Goal: Task Accomplishment & Management: Manage account settings

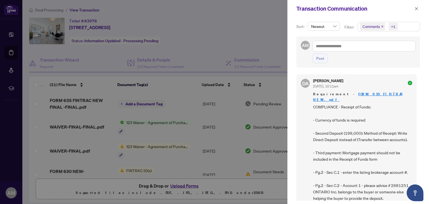
click at [244, 21] on div at bounding box center [214, 102] width 429 height 204
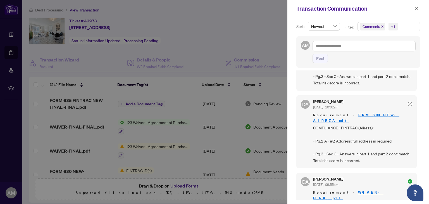
scroll to position [279, 0]
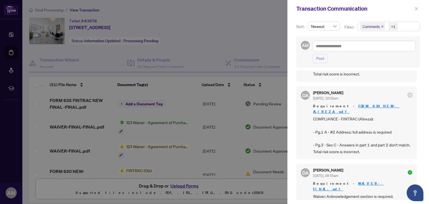
click at [417, 9] on icon "close" at bounding box center [416, 9] width 4 height 4
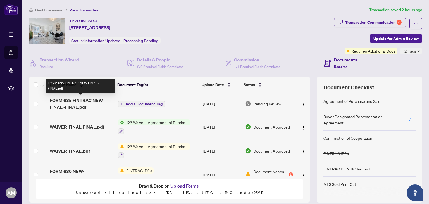
click at [78, 104] on span "FORM 635 FINTRAC NEW FINAL -FINAL.pdf" at bounding box center [81, 103] width 63 height 13
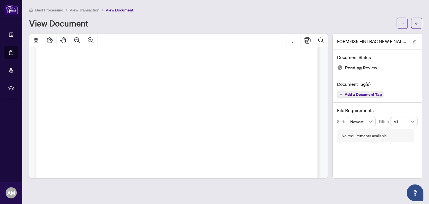
scroll to position [419, 0]
click at [120, 103] on span "1021864" at bounding box center [113, 101] width 14 height 5
click at [153, 102] on span "this account 100% mine" at bounding box center [137, 101] width 29 height 4
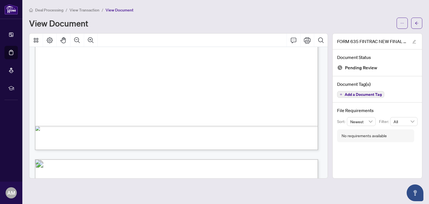
scroll to position [251, 0]
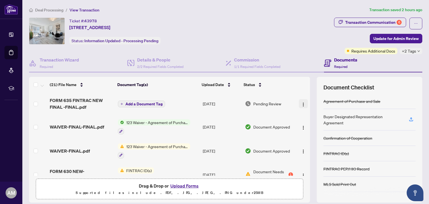
click at [301, 103] on img "button" at bounding box center [303, 104] width 4 height 4
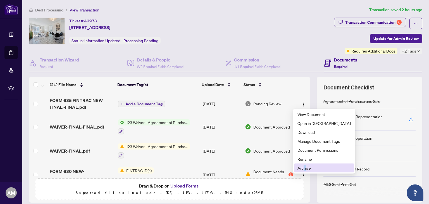
click at [304, 172] on ul "View Document Open in [GEOGRAPHIC_DATA] Download Manage Document Tags Document …" at bounding box center [324, 141] width 62 height 65
click at [301, 168] on span "Archive" at bounding box center [323, 168] width 53 height 6
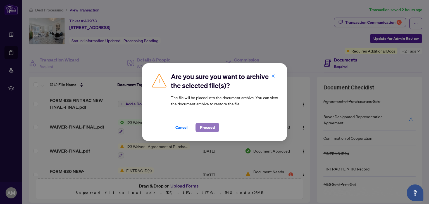
click at [206, 127] on span "Proceed" at bounding box center [207, 127] width 15 height 9
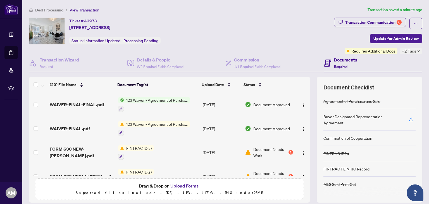
click at [180, 187] on button "Upload Forms" at bounding box center [185, 185] width 32 height 7
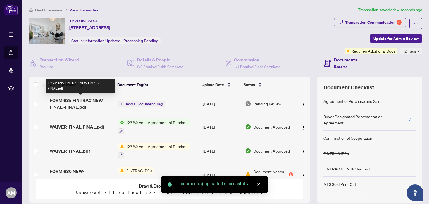
click at [66, 104] on span "FORM 635 FINTRAC NEW FINAL -FINAL.pdf" at bounding box center [81, 103] width 63 height 13
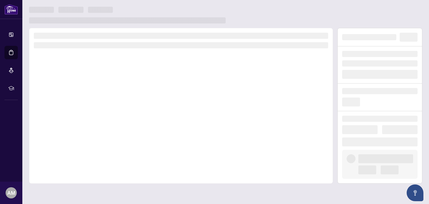
click at [66, 104] on div at bounding box center [181, 105] width 304 height 155
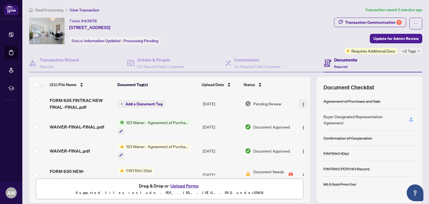
click at [301, 105] on img "button" at bounding box center [303, 104] width 4 height 4
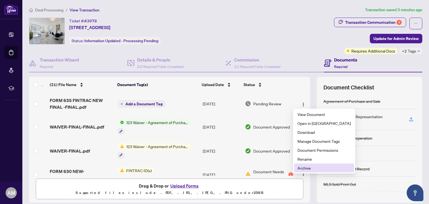
click at [304, 169] on span "Archive" at bounding box center [323, 168] width 53 height 6
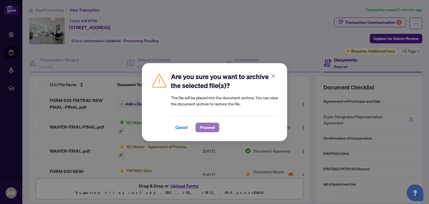
click at [209, 130] on span "Proceed" at bounding box center [207, 127] width 15 height 9
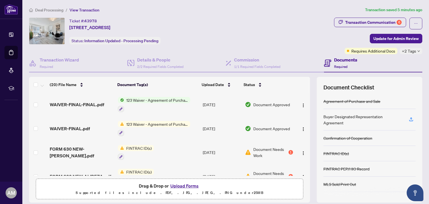
click at [180, 188] on button "Upload Forms" at bounding box center [185, 185] width 32 height 7
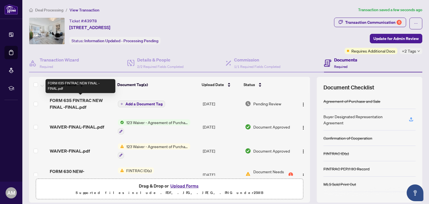
click at [75, 105] on span "FORM 635 FINTRAC NEW FINAL -FINAL.pdf" at bounding box center [81, 103] width 63 height 13
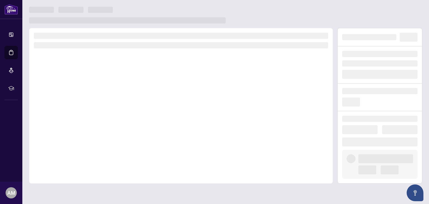
click at [75, 105] on div at bounding box center [181, 105] width 304 height 155
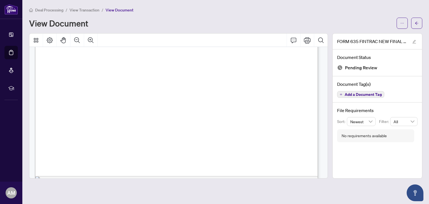
scroll to position [586, 0]
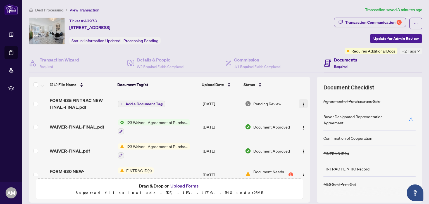
click at [301, 105] on img "button" at bounding box center [303, 104] width 4 height 4
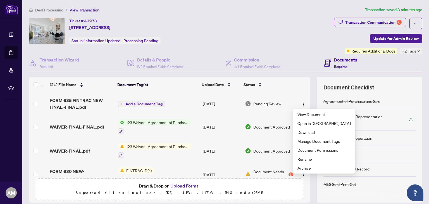
click at [302, 172] on ul "View Document Open in [GEOGRAPHIC_DATA] Download Manage Document Tags Document …" at bounding box center [324, 141] width 62 height 65
click at [302, 170] on span "Archive" at bounding box center [323, 168] width 53 height 6
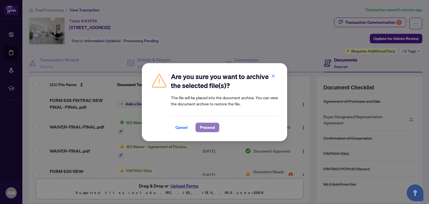
click at [205, 128] on span "Proceed" at bounding box center [207, 127] width 15 height 9
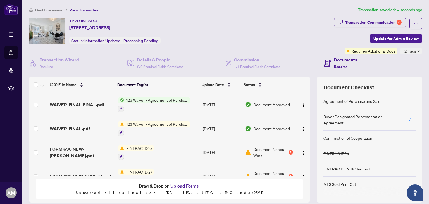
click at [187, 187] on button "Upload Forms" at bounding box center [185, 185] width 32 height 7
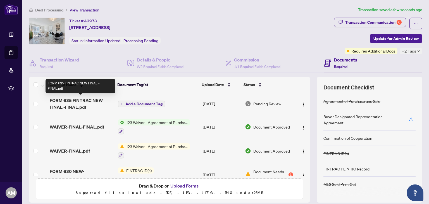
click at [76, 101] on span "FORM 635 FINTRAC NEW FINAL -FINAL.pdf" at bounding box center [81, 103] width 63 height 13
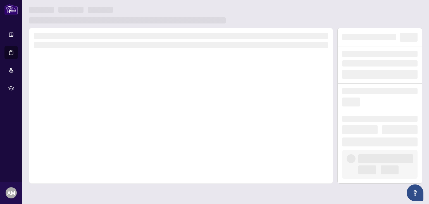
click at [76, 101] on div at bounding box center [181, 105] width 304 height 155
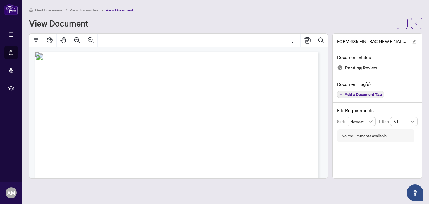
scroll to position [391, 0]
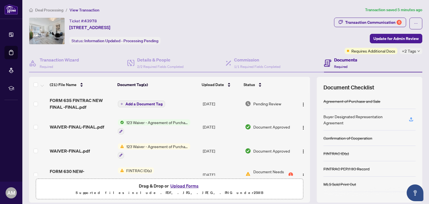
click at [182, 187] on button "Upload Forms" at bounding box center [185, 185] width 32 height 7
click at [334, 194] on div at bounding box center [369, 191] width 92 height 9
click at [182, 187] on button "Upload Forms" at bounding box center [185, 185] width 32 height 7
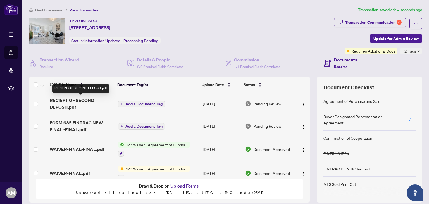
click at [71, 106] on span "RECIEPT OF SECOND DEPOSIT.pdf" at bounding box center [81, 103] width 63 height 13
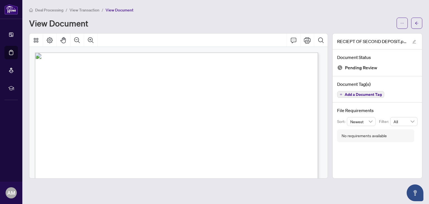
scroll to position [28, 0]
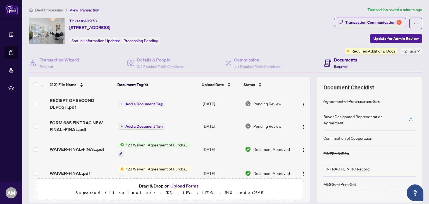
click at [99, 142] on td "WAIVER-FINAL-FINAL.pdf" at bounding box center [81, 149] width 68 height 24
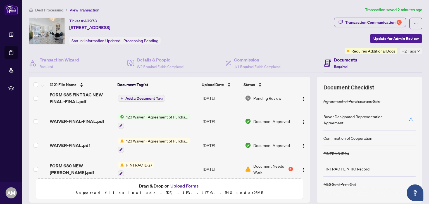
scroll to position [56, 0]
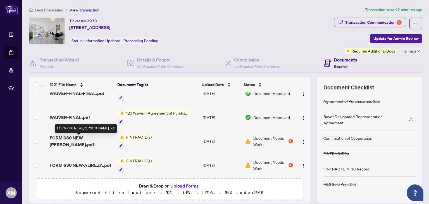
click at [79, 142] on span "FORM 630 NEW-[PERSON_NAME].pdf" at bounding box center [81, 140] width 63 height 13
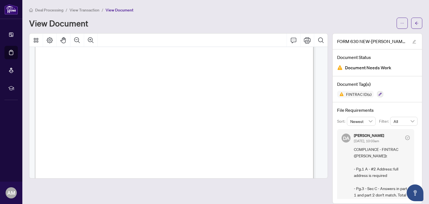
scroll to position [56, 0]
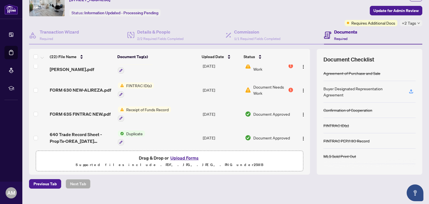
scroll to position [112, 0]
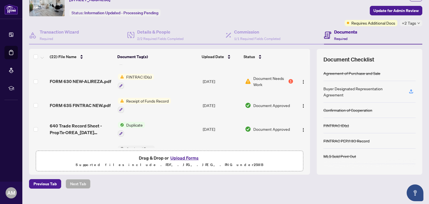
click at [178, 159] on button "Upload Forms" at bounding box center [185, 157] width 32 height 7
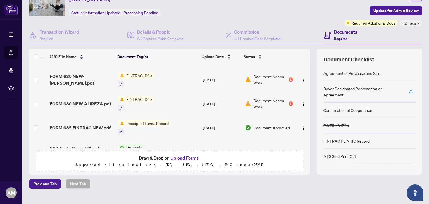
click at [181, 158] on button "Upload Forms" at bounding box center [185, 157] width 32 height 7
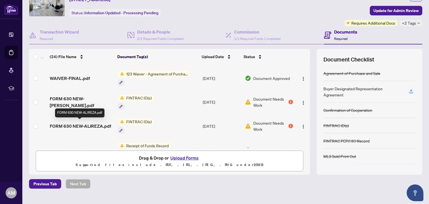
click at [69, 125] on span "FORM 630 NEW-ALIREZA.pdf" at bounding box center [80, 125] width 61 height 7
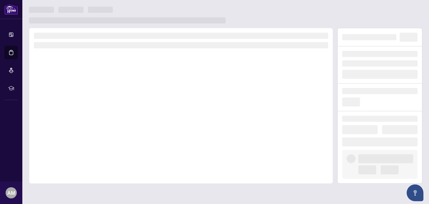
click at [69, 125] on div at bounding box center [181, 105] width 304 height 155
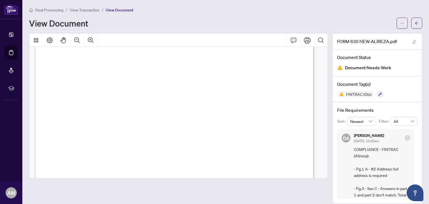
scroll to position [865, 0]
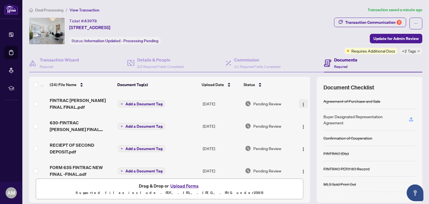
click at [301, 104] on img "button" at bounding box center [303, 104] width 4 height 4
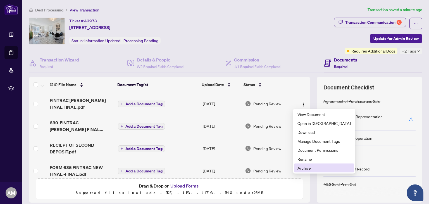
click at [303, 171] on li "Archive" at bounding box center [324, 167] width 60 height 9
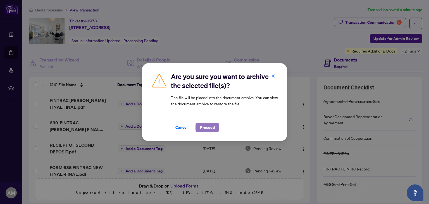
click at [208, 130] on span "Proceed" at bounding box center [207, 127] width 15 height 9
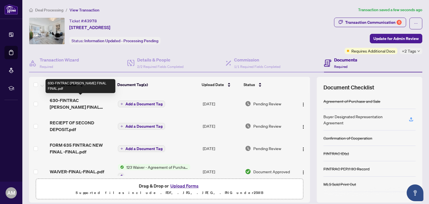
click at [70, 106] on span "630-FINTRAC [PERSON_NAME] FINAL FINAL.pdf" at bounding box center [81, 103] width 63 height 13
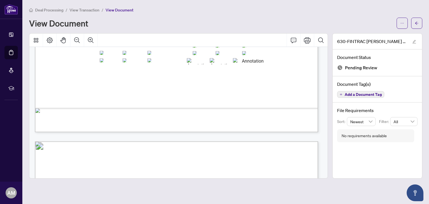
scroll to position [926, 0]
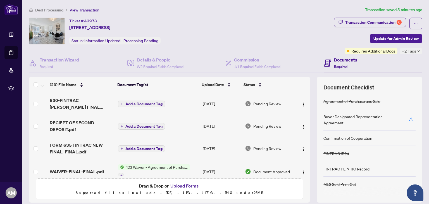
click at [174, 185] on button "Upload Forms" at bounding box center [185, 185] width 32 height 7
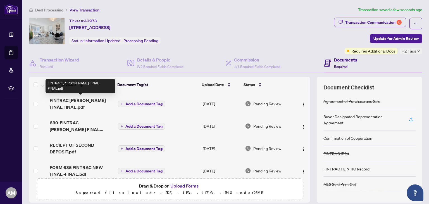
click at [68, 109] on span "FINTRAC [PERSON_NAME] FINAL FINAL.pdf" at bounding box center [81, 103] width 63 height 13
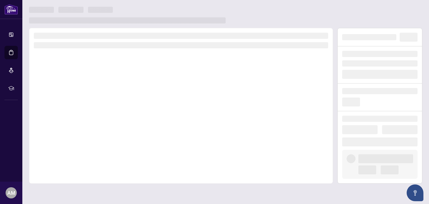
click at [68, 109] on div at bounding box center [181, 105] width 304 height 155
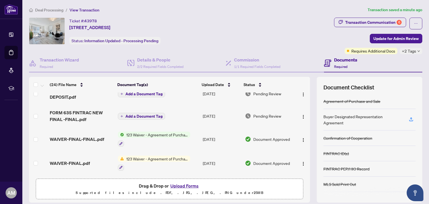
scroll to position [84, 0]
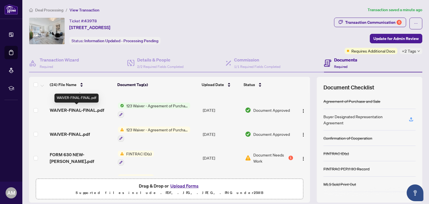
click at [77, 109] on span "WAIVER-FINAL-FINAL.pdf" at bounding box center [77, 110] width 54 height 7
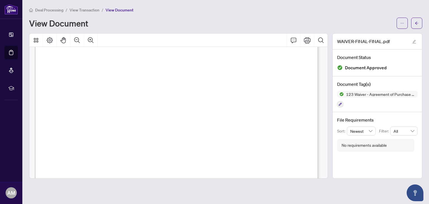
scroll to position [195, 0]
click at [117, 85] on div "2:PM 9TH AUGEST 25 [PERSON_NAME]" at bounding box center [269, 160] width 468 height 606
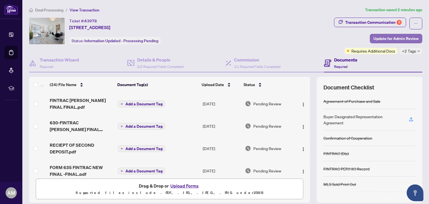
click at [382, 40] on span "Update for Admin Review" at bounding box center [395, 38] width 45 height 9
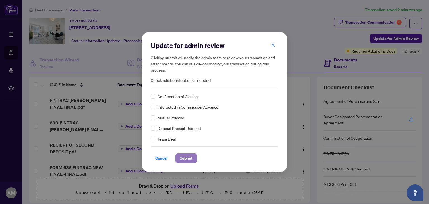
click at [189, 159] on span "Submit" at bounding box center [186, 157] width 13 height 9
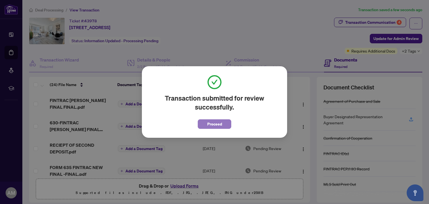
click at [214, 125] on span "Proceed" at bounding box center [214, 123] width 15 height 9
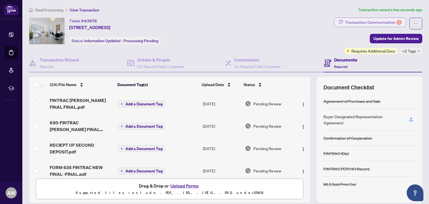
drag, startPoint x: 364, startPoint y: 23, endPoint x: 360, endPoint y: 25, distance: 4.6
click at [360, 25] on div "Transaction Communication 4" at bounding box center [373, 22] width 56 height 9
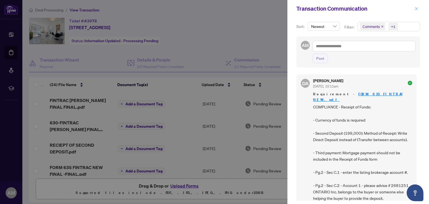
click at [416, 10] on icon "close" at bounding box center [416, 9] width 4 height 4
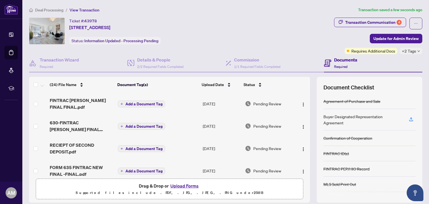
click at [47, 10] on span "Deal Processing" at bounding box center [49, 10] width 28 height 5
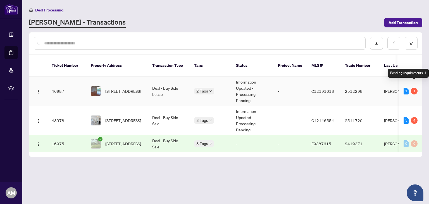
click at [415, 88] on div "1" at bounding box center [413, 91] width 7 height 7
click at [392, 85] on td "[PERSON_NAME]" at bounding box center [400, 90] width 42 height 29
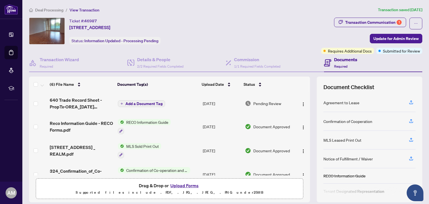
click at [79, 11] on span "View Transaction" at bounding box center [84, 10] width 30 height 5
click at [51, 13] on li "Deal Processing" at bounding box center [46, 10] width 34 height 6
click at [44, 11] on span "Deal Processing" at bounding box center [49, 10] width 28 height 5
